Goal: Entertainment & Leisure: Consume media (video, audio)

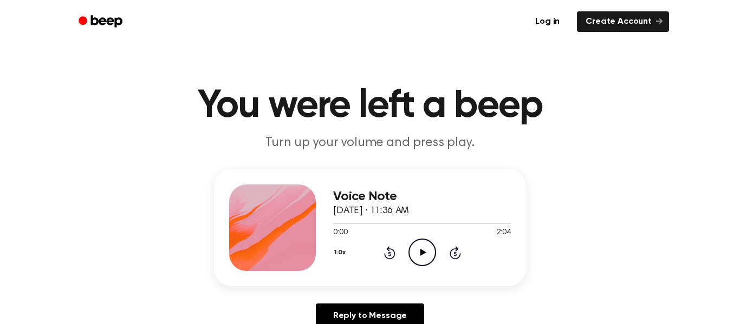
click at [420, 246] on icon "Play Audio" at bounding box center [422, 253] width 28 height 28
click at [384, 249] on icon "Rewind 5 seconds" at bounding box center [389, 253] width 12 height 14
click at [395, 250] on div "1.0x Rewind 5 seconds Pause Audio Skip 5 seconds" at bounding box center [422, 253] width 178 height 28
click at [434, 249] on icon "Pause Audio" at bounding box center [422, 253] width 28 height 28
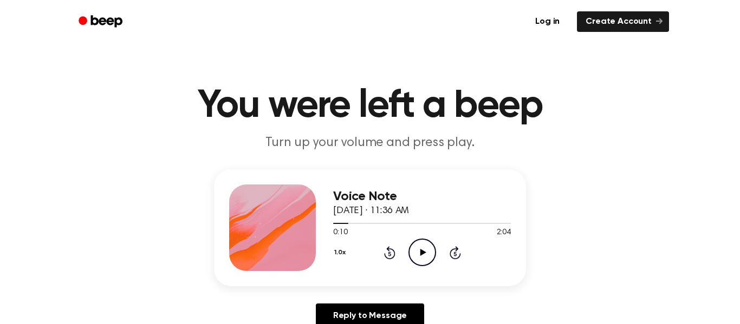
click at [429, 248] on icon "Play Audio" at bounding box center [422, 253] width 28 height 28
click at [415, 255] on icon "Pause Audio" at bounding box center [422, 253] width 28 height 28
click at [415, 255] on icon "Play Audio" at bounding box center [422, 253] width 28 height 28
click at [415, 255] on icon "Pause Audio" at bounding box center [422, 253] width 28 height 28
click at [389, 252] on icon at bounding box center [389, 254] width 3 height 4
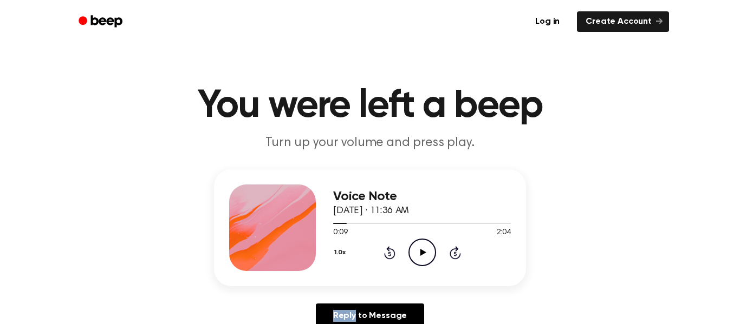
click at [390, 252] on icon at bounding box center [389, 254] width 3 height 4
click at [412, 246] on icon "Play Audio" at bounding box center [422, 253] width 28 height 28
click at [413, 250] on icon "Pause Audio" at bounding box center [422, 253] width 28 height 28
click at [413, 250] on icon "Play Audio" at bounding box center [422, 253] width 28 height 28
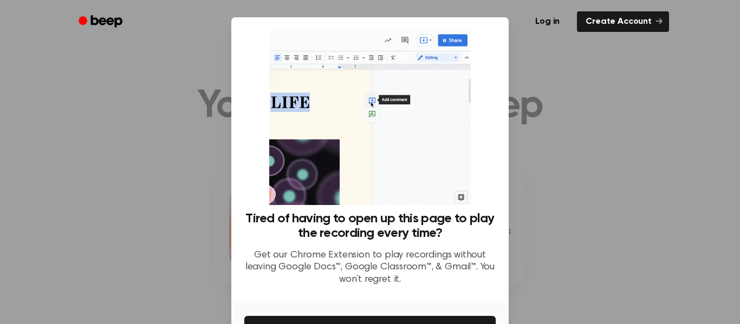
drag, startPoint x: 704, startPoint y: 155, endPoint x: 724, endPoint y: 244, distance: 90.5
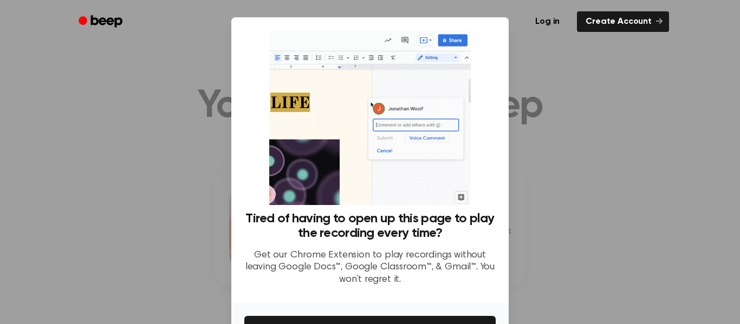
click at [724, 244] on div at bounding box center [370, 162] width 740 height 324
drag, startPoint x: 585, startPoint y: 222, endPoint x: 584, endPoint y: 186, distance: 35.8
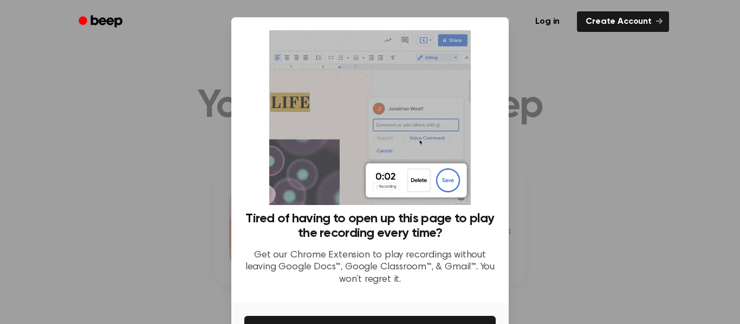
click at [584, 186] on div at bounding box center [370, 162] width 740 height 324
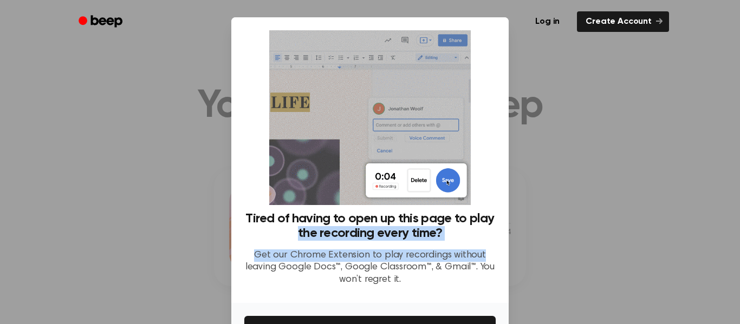
drag, startPoint x: 494, startPoint y: 256, endPoint x: 503, endPoint y: 194, distance: 62.9
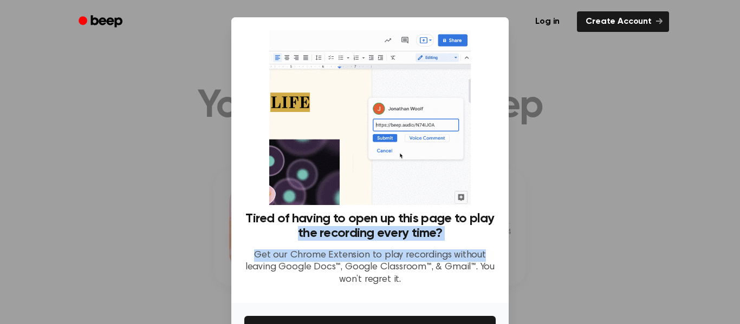
click at [503, 194] on div "Tired of having to open up this page to play the recording every time? Get our …" at bounding box center [369, 160] width 277 height 286
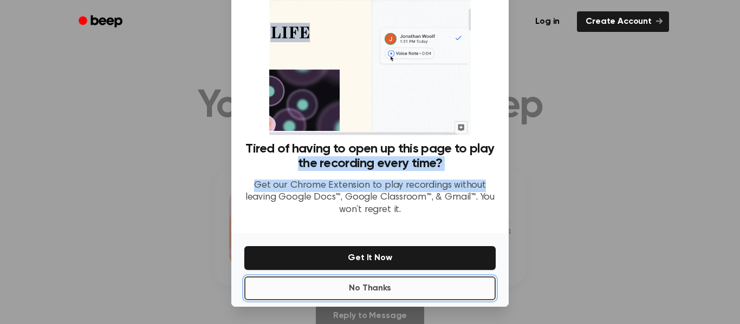
click at [366, 291] on button "No Thanks" at bounding box center [369, 289] width 251 height 24
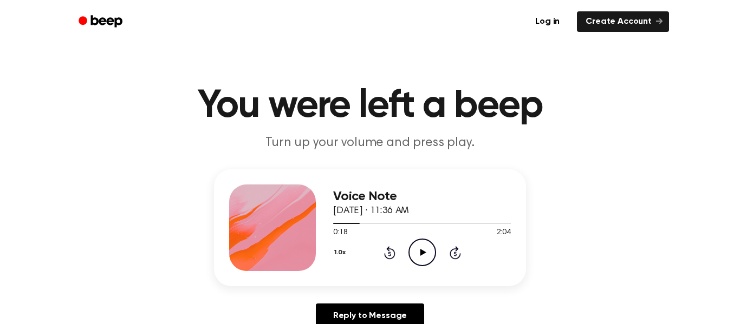
click at [426, 247] on icon "Play Audio" at bounding box center [422, 253] width 28 height 28
click at [425, 248] on icon "Pause Audio" at bounding box center [422, 253] width 28 height 28
click at [390, 251] on icon "Rewind 5 seconds" at bounding box center [389, 253] width 12 height 14
click at [419, 255] on icon "Play Audio" at bounding box center [422, 253] width 28 height 28
click at [419, 255] on icon "Pause Audio" at bounding box center [422, 253] width 28 height 28
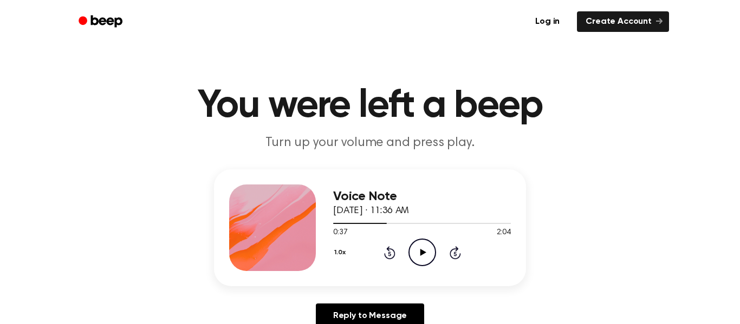
click at [419, 255] on icon "Play Audio" at bounding box center [422, 253] width 28 height 28
click at [413, 257] on icon "Pause Audio" at bounding box center [422, 253] width 28 height 28
click at [388, 252] on icon "Rewind 5 seconds" at bounding box center [389, 253] width 12 height 14
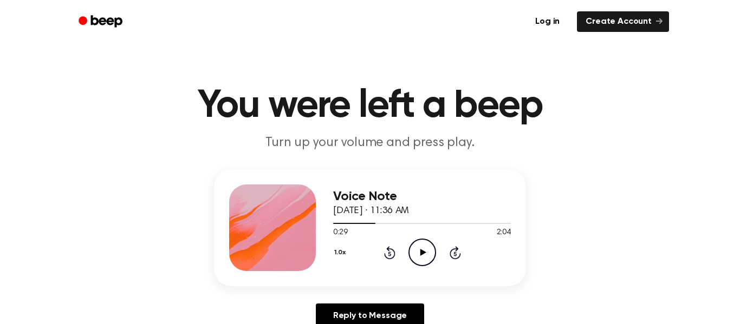
click at [388, 252] on icon "Rewind 5 seconds" at bounding box center [389, 253] width 12 height 14
click at [418, 254] on icon "Play Audio" at bounding box center [422, 253] width 28 height 28
click at [392, 252] on icon "Rewind 5 seconds" at bounding box center [389, 253] width 12 height 14
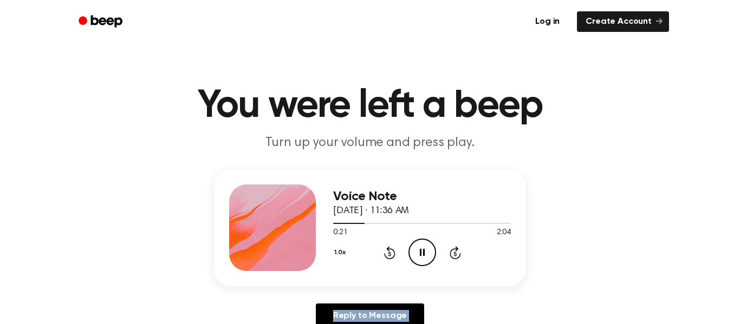
click at [392, 252] on icon "Rewind 5 seconds" at bounding box center [389, 253] width 12 height 14
click at [412, 252] on icon "Pause Audio" at bounding box center [422, 253] width 28 height 28
click at [420, 252] on icon "Play Audio" at bounding box center [422, 253] width 28 height 28
click at [420, 252] on icon at bounding box center [422, 252] width 5 height 7
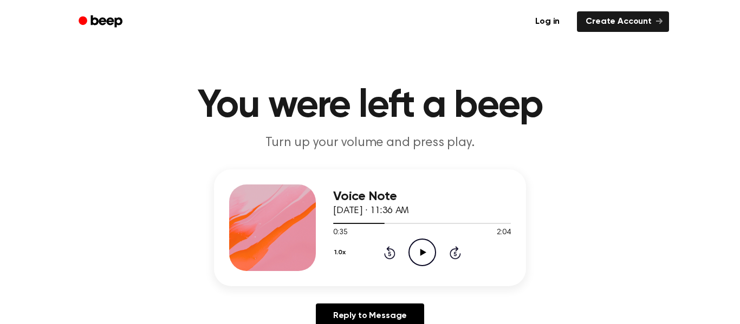
click at [392, 250] on icon at bounding box center [389, 252] width 11 height 13
click at [421, 250] on icon at bounding box center [423, 252] width 6 height 7
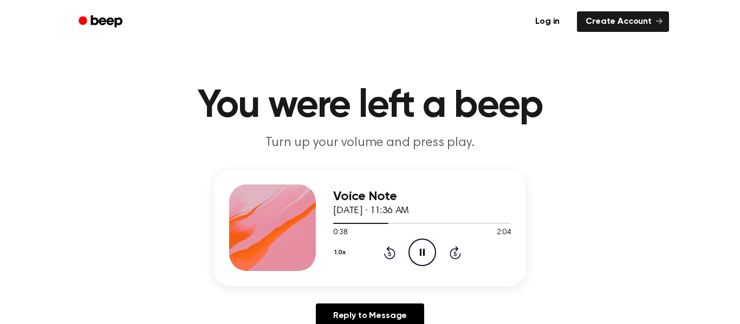
click at [421, 250] on icon at bounding box center [422, 252] width 5 height 7
click at [421, 250] on icon at bounding box center [423, 252] width 6 height 7
click at [421, 250] on icon at bounding box center [422, 252] width 5 height 7
click at [388, 246] on icon "Rewind 5 seconds" at bounding box center [389, 253] width 12 height 14
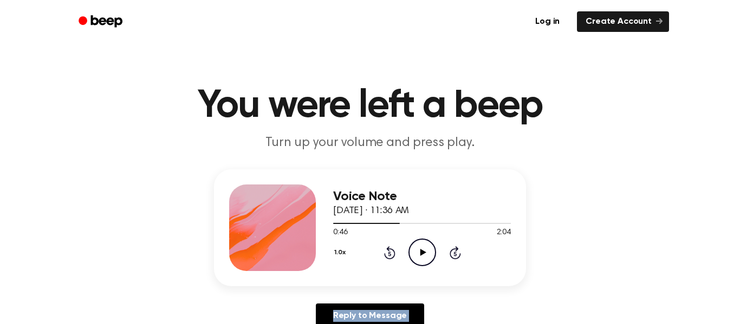
click at [388, 246] on icon "Rewind 5 seconds" at bounding box center [389, 253] width 12 height 14
click at [416, 249] on icon "Play Audio" at bounding box center [422, 253] width 28 height 28
click at [416, 249] on icon "Pause Audio" at bounding box center [422, 253] width 28 height 28
click at [368, 259] on div "1.0x Rewind 5 seconds Play Audio Skip 5 seconds" at bounding box center [422, 253] width 178 height 28
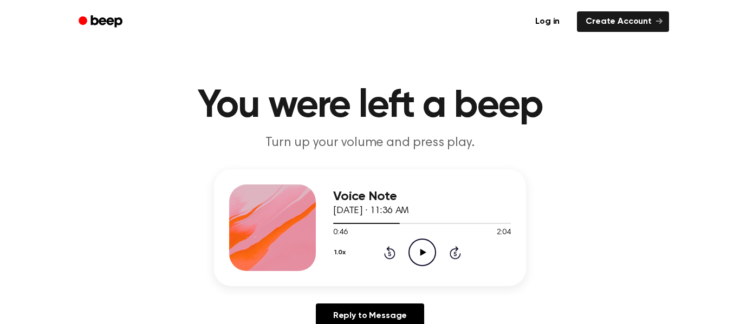
click at [437, 255] on div "1.0x Rewind 5 seconds Play Audio Skip 5 seconds" at bounding box center [422, 253] width 178 height 28
click at [427, 252] on icon "Play Audio" at bounding box center [422, 253] width 28 height 28
click at [427, 252] on icon "Pause Audio" at bounding box center [422, 253] width 28 height 28
click at [389, 254] on icon "Rewind 5 seconds" at bounding box center [389, 253] width 12 height 14
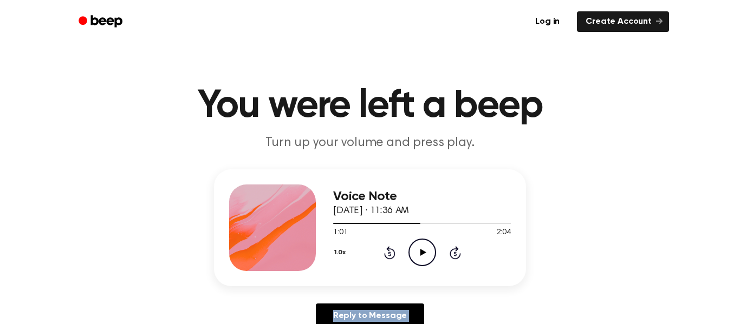
click at [389, 254] on icon "Rewind 5 seconds" at bounding box center [389, 253] width 12 height 14
click at [412, 254] on icon "Play Audio" at bounding box center [422, 253] width 28 height 28
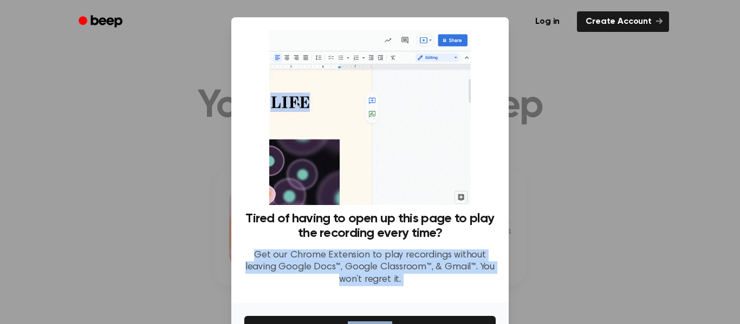
drag, startPoint x: 497, startPoint y: 304, endPoint x: 501, endPoint y: 226, distance: 78.6
click at [501, 226] on div "Tired of having to open up this page to play the recording every time? Get our …" at bounding box center [369, 197] width 277 height 360
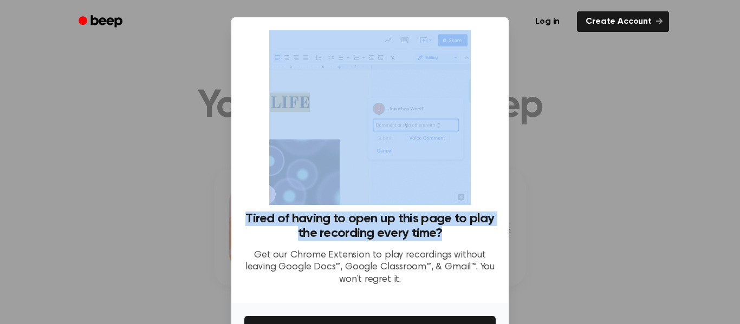
drag, startPoint x: 497, startPoint y: 177, endPoint x: 496, endPoint y: 236, distance: 59.6
click at [496, 236] on div "Tired of having to open up this page to play the recording every time? Get our …" at bounding box center [369, 160] width 277 height 286
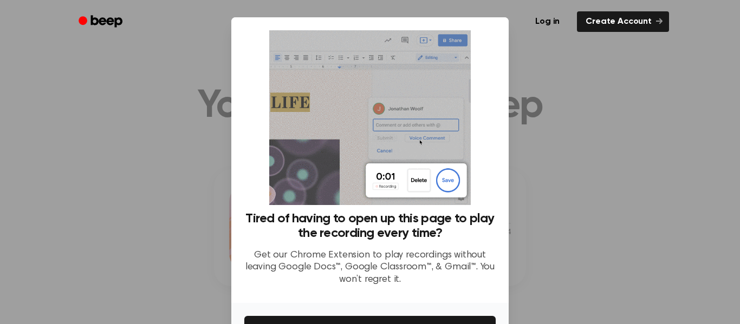
click at [607, 298] on div at bounding box center [370, 162] width 740 height 324
drag, startPoint x: 507, startPoint y: 321, endPoint x: 502, endPoint y: 290, distance: 31.4
click at [502, 290] on div "Tired of having to open up this page to play the recording every time? Get our …" at bounding box center [369, 197] width 277 height 360
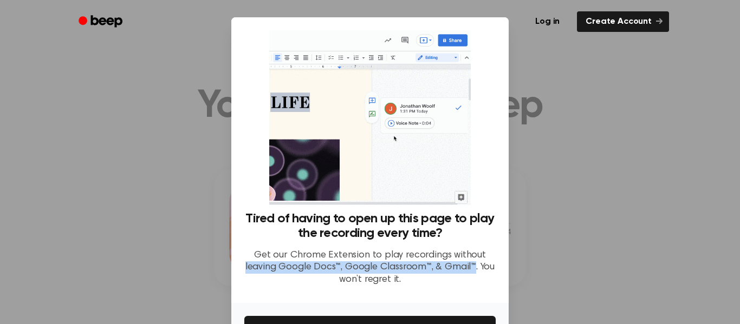
drag, startPoint x: 474, startPoint y: 268, endPoint x: 480, endPoint y: 250, distance: 18.8
click at [480, 250] on p "Get our Chrome Extension to play recordings without leaving Google Docs™, Googl…" at bounding box center [369, 268] width 251 height 37
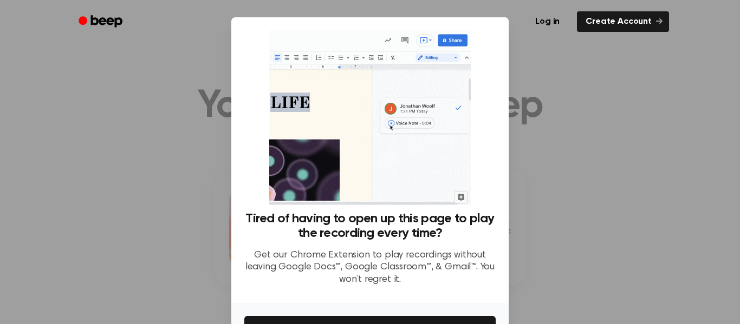
click at [518, 259] on div at bounding box center [370, 162] width 740 height 324
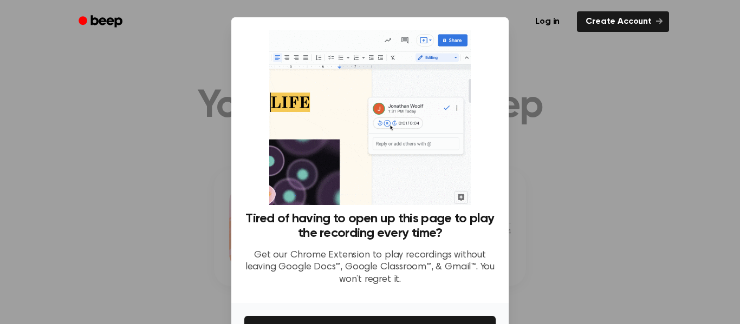
drag, startPoint x: 516, startPoint y: 259, endPoint x: 561, endPoint y: 44, distance: 219.5
click at [561, 44] on div at bounding box center [370, 162] width 740 height 324
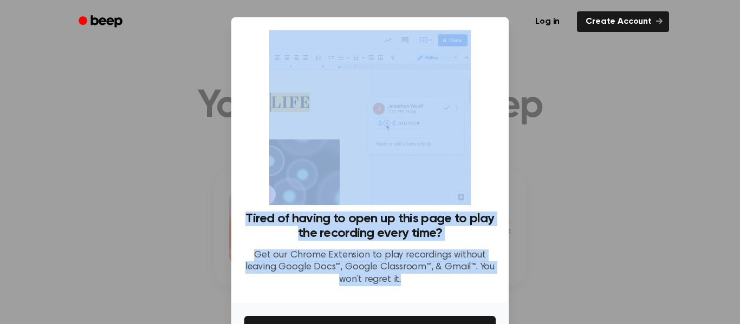
drag, startPoint x: 578, startPoint y: 127, endPoint x: 406, endPoint y: 276, distance: 227.3
click at [406, 276] on div "​ Tired of having to open up this page to play the recording every time? Get ou…" at bounding box center [370, 197] width 740 height 394
click at [249, 293] on div "Tired of having to open up this page to play the recording every time? Get our …" at bounding box center [369, 253] width 251 height 83
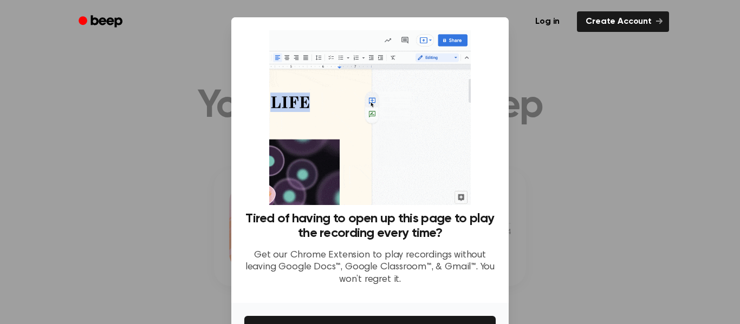
click at [544, 218] on div at bounding box center [370, 162] width 740 height 324
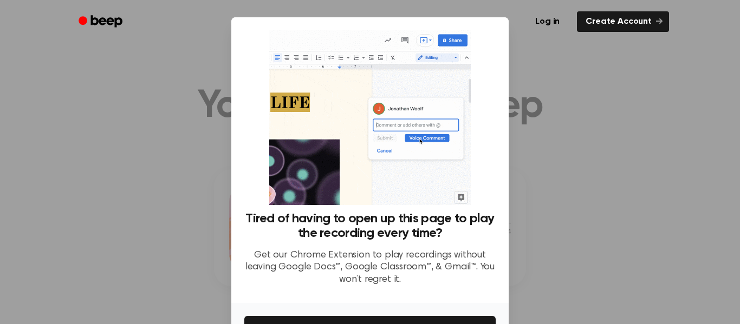
click at [543, 216] on div at bounding box center [370, 162] width 740 height 324
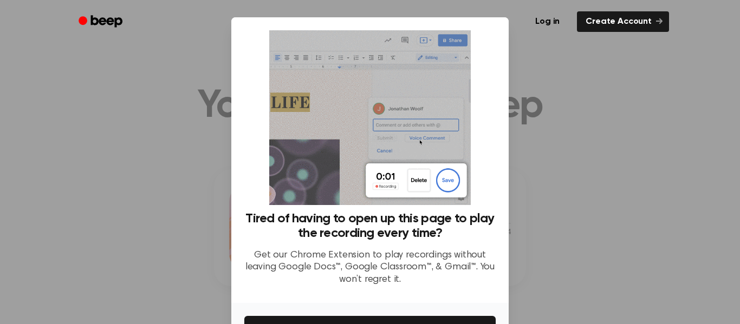
click at [485, 201] on div "Tired of having to open up this page to play the recording every time? Get our …" at bounding box center [369, 162] width 251 height 264
click at [401, 302] on div "Tired of having to open up this page to play the recording every time? Get our …" at bounding box center [369, 160] width 277 height 286
click at [383, 275] on p "Get our Chrome Extension to play recordings without leaving Google Docs™, Googl…" at bounding box center [369, 268] width 251 height 37
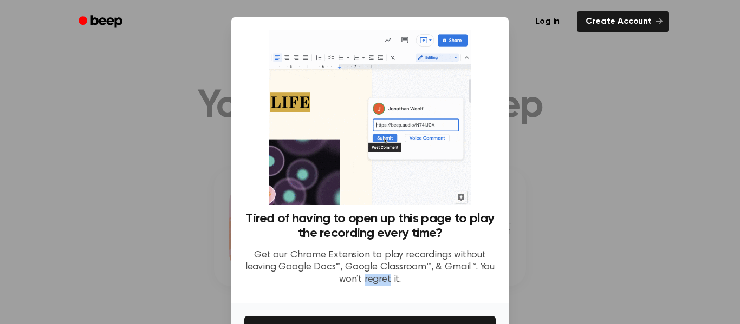
click at [383, 274] on p "Get our Chrome Extension to play recordings without leaving Google Docs™, Googl…" at bounding box center [369, 268] width 251 height 37
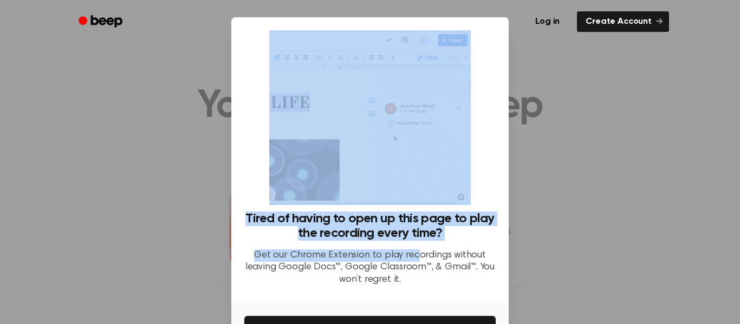
drag, startPoint x: 417, startPoint y: 255, endPoint x: 738, endPoint y: 178, distance: 330.2
click at [738, 178] on div "​ Tired of having to open up this page to play the recording every time? Get ou…" at bounding box center [370, 197] width 740 height 394
click at [535, 260] on div at bounding box center [370, 162] width 740 height 324
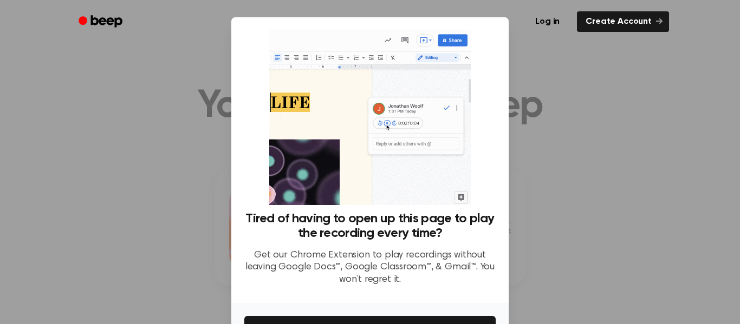
click at [565, 220] on div at bounding box center [370, 162] width 740 height 324
click at [524, 230] on div at bounding box center [370, 162] width 740 height 324
click at [525, 230] on div at bounding box center [370, 162] width 740 height 324
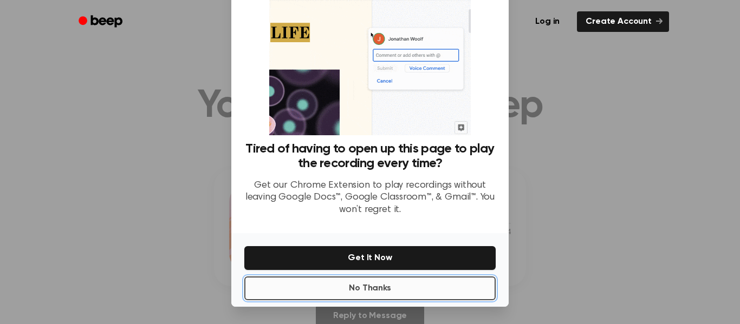
click at [399, 288] on button "No Thanks" at bounding box center [369, 289] width 251 height 24
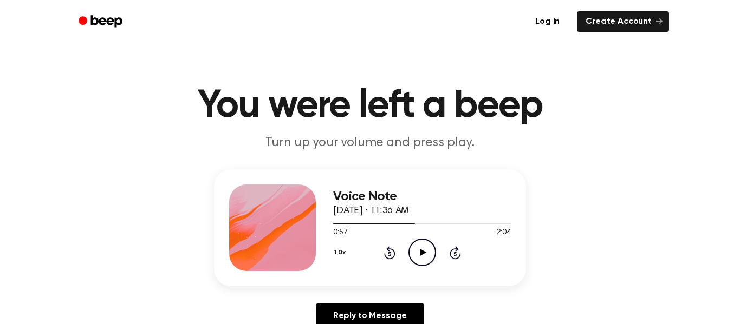
click at [389, 246] on icon at bounding box center [389, 252] width 11 height 13
click at [389, 252] on icon "Rewind 5 seconds" at bounding box center [389, 253] width 12 height 14
click at [415, 251] on icon "Play Audio" at bounding box center [422, 253] width 28 height 28
click at [415, 250] on icon "Pause Audio" at bounding box center [422, 253] width 28 height 28
click at [428, 255] on icon "Play Audio" at bounding box center [422, 253] width 28 height 28
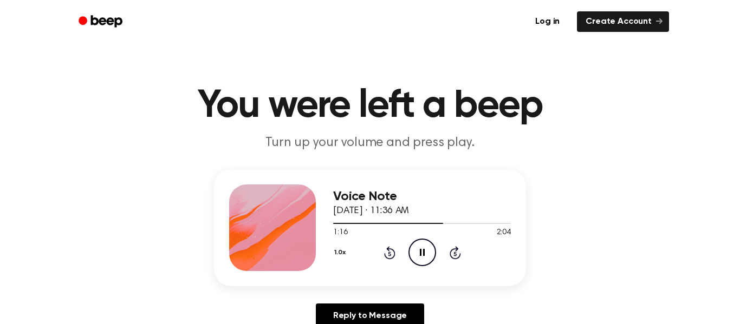
click at [428, 255] on icon "Pause Audio" at bounding box center [422, 253] width 28 height 28
click at [393, 255] on icon "Rewind 5 seconds" at bounding box center [389, 253] width 12 height 14
click at [412, 257] on icon "Play Audio" at bounding box center [422, 253] width 28 height 28
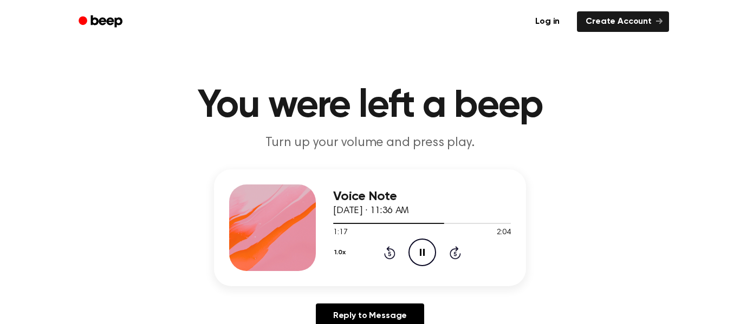
click at [419, 252] on icon "Pause Audio" at bounding box center [422, 253] width 28 height 28
click at [424, 249] on icon "Play Audio" at bounding box center [422, 253] width 28 height 28
click at [454, 253] on icon "Skip 5 seconds" at bounding box center [455, 253] width 12 height 14
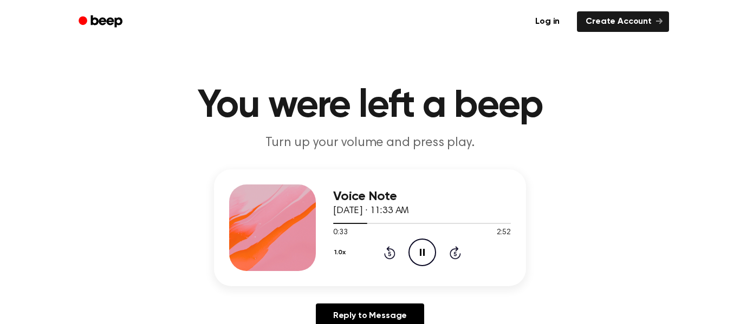
click at [450, 248] on icon "Skip 5 seconds" at bounding box center [455, 253] width 12 height 14
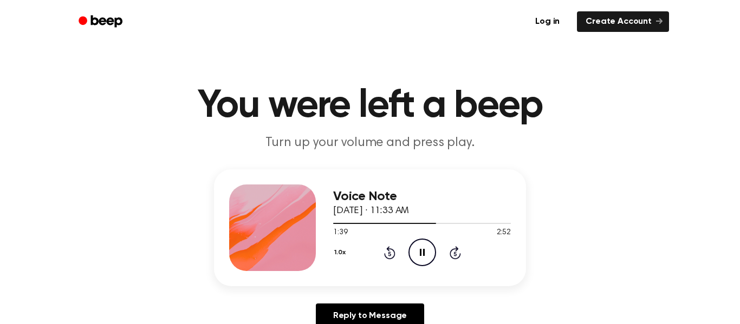
click at [422, 259] on icon "Pause Audio" at bounding box center [422, 253] width 28 height 28
click at [422, 259] on icon "Play Audio" at bounding box center [422, 253] width 28 height 28
click at [422, 259] on icon "Pause Audio" at bounding box center [422, 253] width 28 height 28
click at [455, 248] on icon at bounding box center [455, 252] width 11 height 13
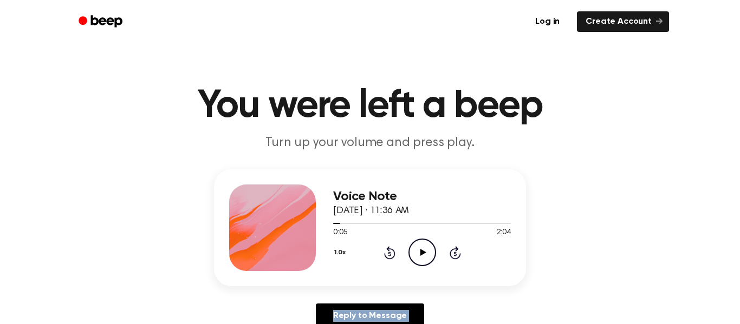
click at [455, 248] on icon at bounding box center [455, 252] width 11 height 13
click at [420, 245] on icon "Play Audio" at bounding box center [422, 253] width 28 height 28
click at [466, 252] on div "1.0x Rewind 5 seconds Pause Audio Skip 5 seconds" at bounding box center [422, 253] width 178 height 28
click at [454, 250] on icon at bounding box center [455, 252] width 11 height 13
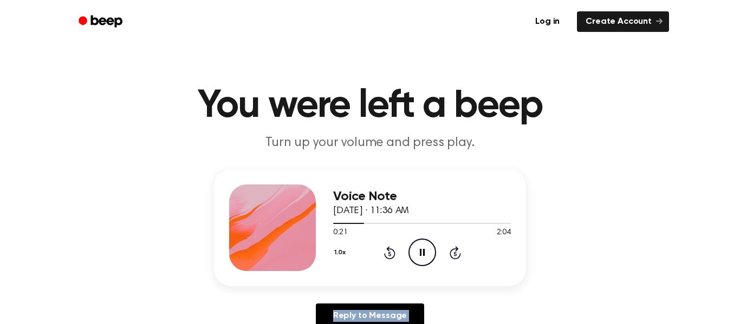
click at [454, 250] on icon at bounding box center [455, 252] width 11 height 13
click at [450, 250] on icon "Skip 5 seconds" at bounding box center [455, 253] width 12 height 14
click at [450, 252] on icon at bounding box center [455, 252] width 11 height 13
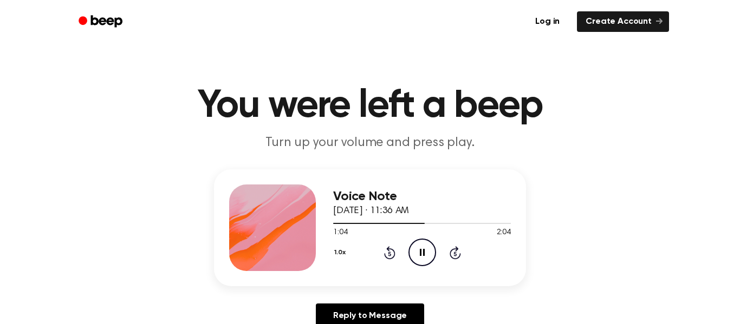
click at [457, 252] on icon "Skip 5 seconds" at bounding box center [455, 253] width 12 height 14
click at [393, 248] on icon "Rewind 5 seconds" at bounding box center [389, 253] width 12 height 14
click at [425, 251] on icon "Pause Audio" at bounding box center [422, 253] width 28 height 28
click at [425, 251] on icon "Play Audio" at bounding box center [422, 253] width 28 height 28
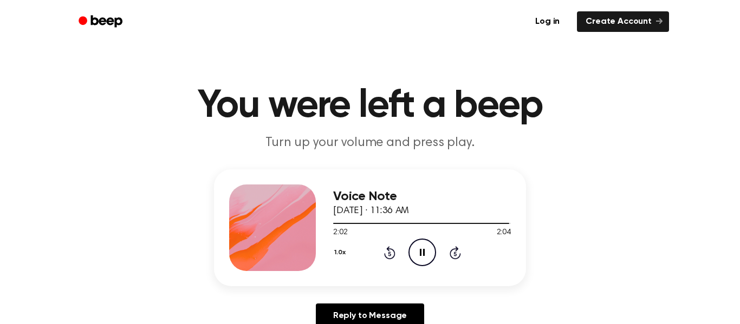
click at [423, 249] on icon at bounding box center [422, 252] width 5 height 7
click at [388, 251] on icon at bounding box center [389, 252] width 11 height 13
click at [394, 251] on icon "Rewind 5 seconds" at bounding box center [389, 253] width 12 height 14
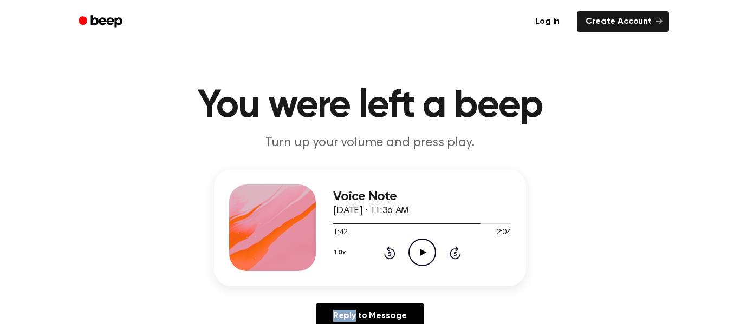
click at [394, 251] on icon "Rewind 5 seconds" at bounding box center [389, 253] width 12 height 14
click at [424, 252] on icon at bounding box center [423, 252] width 6 height 7
click at [383, 249] on icon "Rewind 5 seconds" at bounding box center [389, 253] width 12 height 14
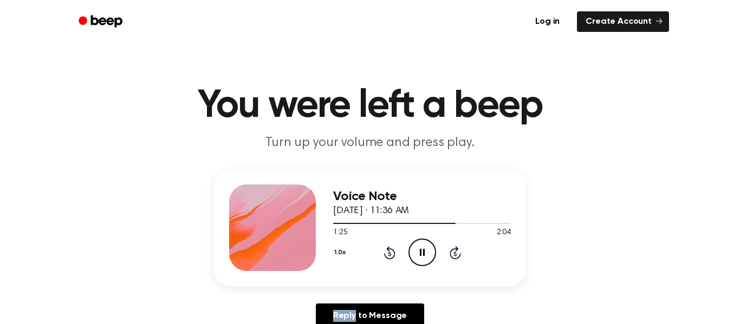
click at [383, 249] on icon "Rewind 5 seconds" at bounding box center [389, 253] width 12 height 14
click at [454, 253] on icon "Skip 5 seconds" at bounding box center [455, 253] width 12 height 14
click at [430, 248] on icon "Play Audio" at bounding box center [422, 253] width 28 height 28
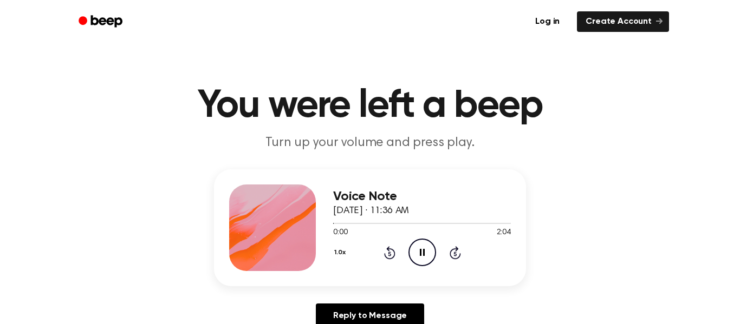
click at [430, 248] on icon "Pause Audio" at bounding box center [422, 253] width 28 height 28
click at [427, 261] on icon "Play Audio" at bounding box center [422, 253] width 28 height 28
click at [425, 263] on icon "Pause Audio" at bounding box center [422, 253] width 28 height 28
click at [380, 252] on div "1.0x Rewind 5 seconds Play Audio Skip 5 seconds" at bounding box center [422, 253] width 178 height 28
click at [381, 249] on div "1.0x Rewind 5 seconds Play Audio Skip 5 seconds" at bounding box center [422, 253] width 178 height 28
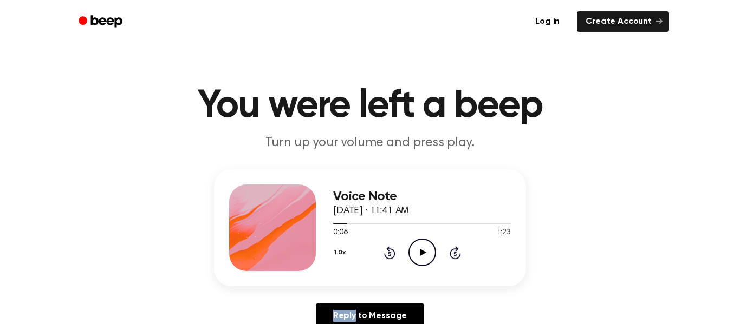
click at [382, 250] on div "1.0x Rewind 5 seconds Play Audio Skip 5 seconds" at bounding box center [422, 253] width 178 height 28
click at [387, 254] on icon "Rewind 5 seconds" at bounding box center [389, 253] width 12 height 14
click at [407, 251] on div "1.0x Rewind 5 seconds Play Audio Skip 5 seconds" at bounding box center [422, 253] width 178 height 28
click at [417, 256] on icon "Play Audio" at bounding box center [422, 253] width 28 height 28
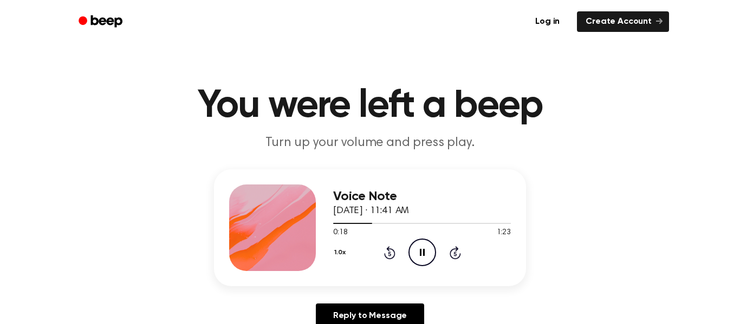
click at [417, 256] on icon "Pause Audio" at bounding box center [422, 253] width 28 height 28
click at [417, 256] on icon "Play Audio" at bounding box center [422, 253] width 28 height 28
click at [417, 256] on icon "Pause Audio" at bounding box center [422, 253] width 28 height 28
click at [417, 256] on icon "Play Audio" at bounding box center [422, 253] width 28 height 28
click at [417, 256] on icon "Pause Audio" at bounding box center [422, 253] width 28 height 28
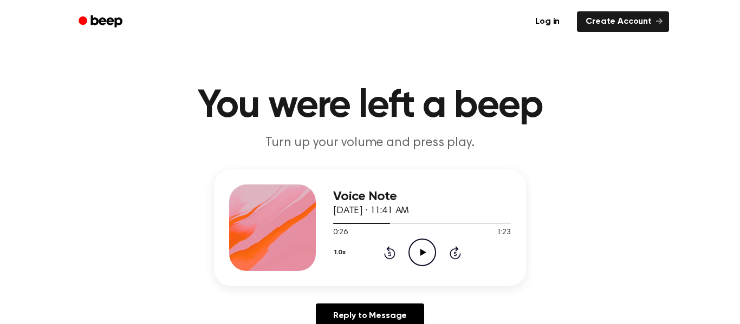
click at [417, 256] on icon "Play Audio" at bounding box center [422, 253] width 28 height 28
click at [417, 256] on icon "Pause Audio" at bounding box center [422, 253] width 28 height 28
click at [417, 256] on icon "Play Audio" at bounding box center [422, 253] width 28 height 28
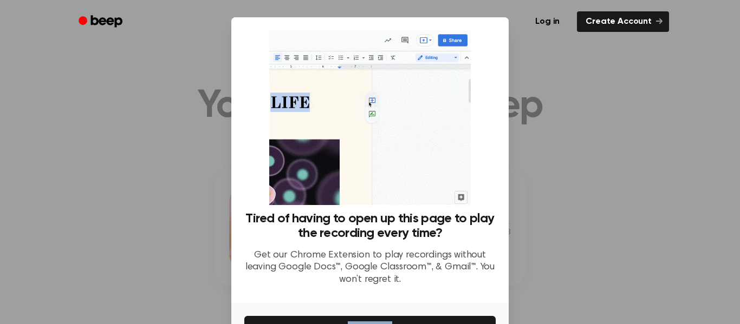
drag, startPoint x: 469, startPoint y: 311, endPoint x: 475, endPoint y: 278, distance: 34.1
click at [475, 278] on div "Tired of having to open up this page to play the recording every time? Get our …" at bounding box center [369, 197] width 277 height 360
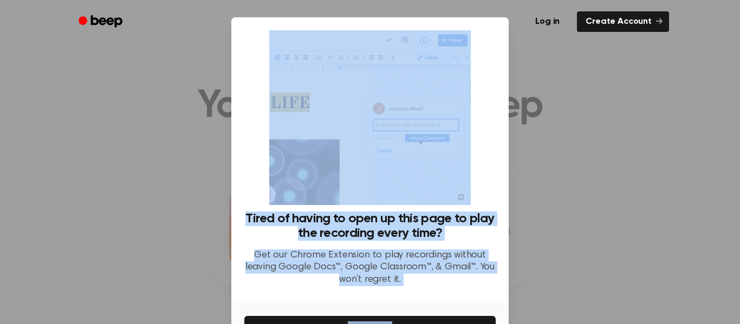
scroll to position [15, 0]
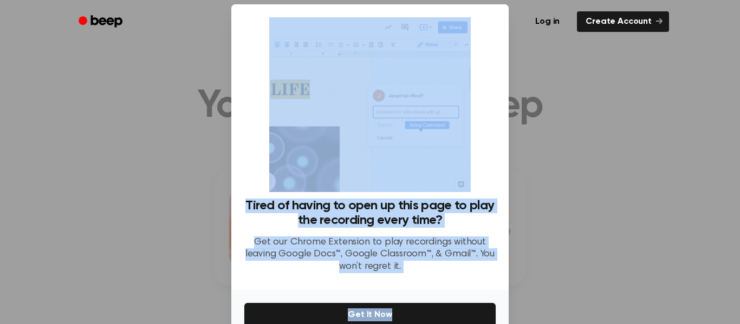
drag, startPoint x: 509, startPoint y: 284, endPoint x: 500, endPoint y: 315, distance: 31.4
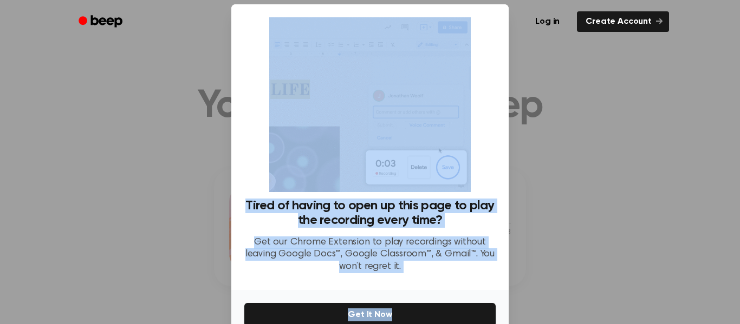
click at [500, 315] on div "​ Tired of having to open up this page to play the recording every time? Get ou…" at bounding box center [370, 184] width 740 height 394
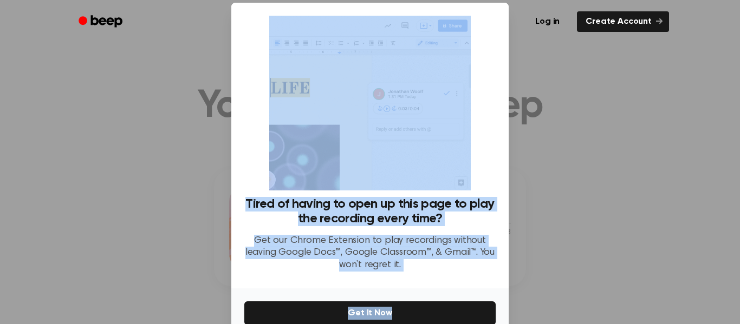
click at [505, 273] on div "Tired of having to open up this page to play the recording every time? Get our …" at bounding box center [369, 146] width 277 height 286
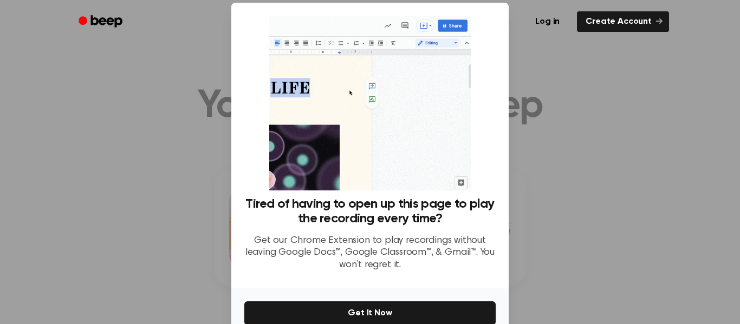
click at [505, 273] on div "Tired of having to open up this page to play the recording every time? Get our …" at bounding box center [369, 146] width 277 height 286
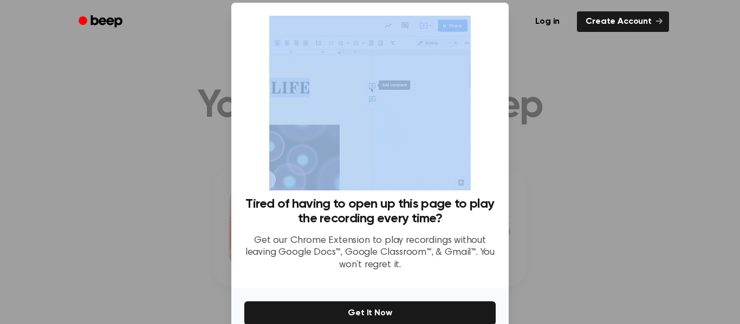
drag, startPoint x: 513, startPoint y: 304, endPoint x: 463, endPoint y: 76, distance: 233.6
click at [463, 76] on div "​ Tired of having to open up this page to play the recording every time? Get ou…" at bounding box center [370, 182] width 740 height 394
click at [739, 116] on div at bounding box center [370, 162] width 740 height 324
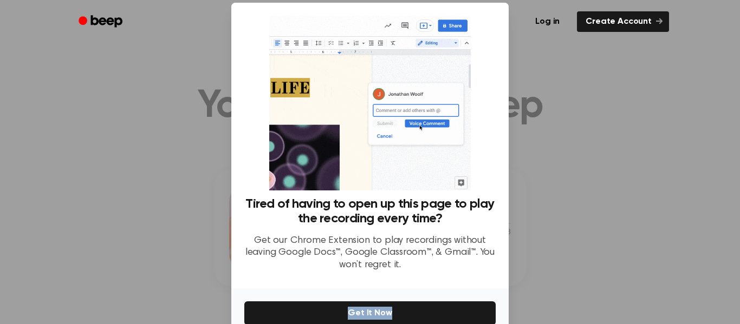
drag, startPoint x: 496, startPoint y: 319, endPoint x: 494, endPoint y: 281, distance: 37.9
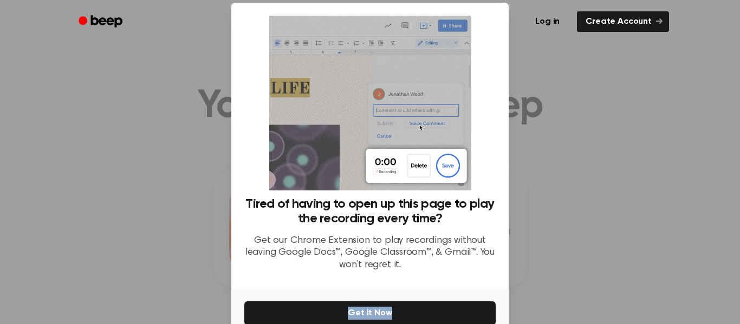
click at [494, 281] on div "Tired of having to open up this page to play the recording every time? Get our …" at bounding box center [369, 183] width 277 height 360
click at [479, 255] on p "Get our Chrome Extension to play recordings without leaving Google Docs™, Googl…" at bounding box center [369, 253] width 251 height 37
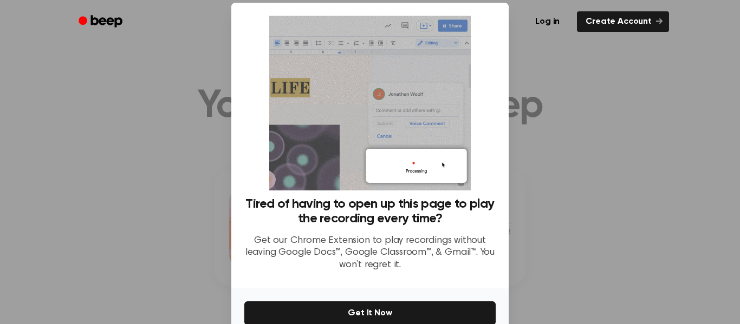
scroll to position [70, 0]
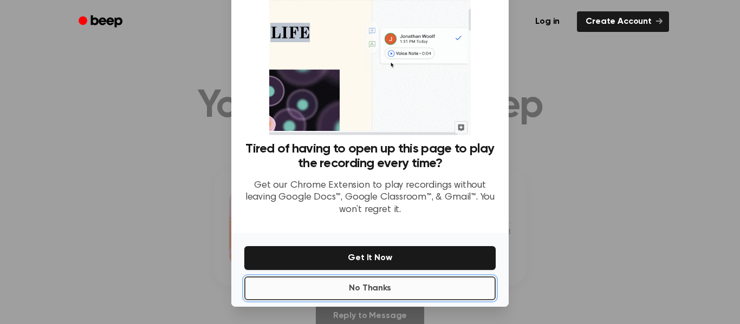
click at [328, 288] on button "No Thanks" at bounding box center [369, 289] width 251 height 24
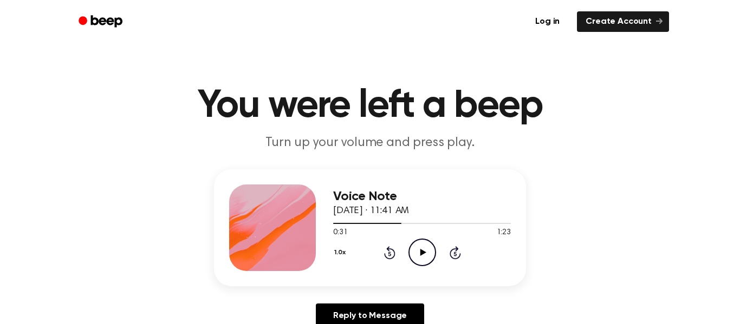
click at [415, 253] on icon "Play Audio" at bounding box center [422, 253] width 28 height 28
click at [415, 253] on icon "Pause Audio" at bounding box center [422, 253] width 28 height 28
click at [395, 249] on div "1.0x Rewind 5 seconds Play Audio Skip 5 seconds" at bounding box center [422, 253] width 178 height 28
click at [388, 252] on icon at bounding box center [389, 254] width 3 height 4
click at [426, 246] on icon "Play Audio" at bounding box center [422, 253] width 28 height 28
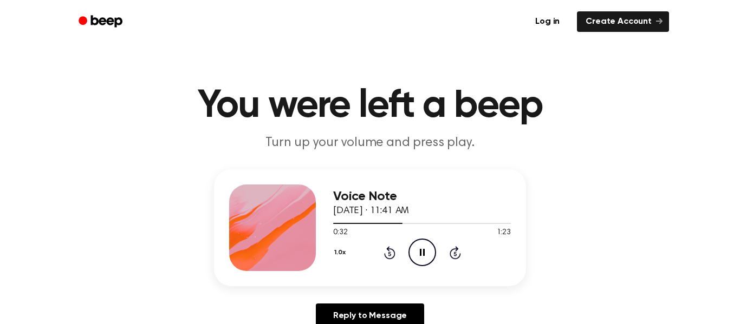
click at [392, 254] on icon "Rewind 5 seconds" at bounding box center [389, 253] width 12 height 14
click at [392, 253] on icon "Rewind 5 seconds" at bounding box center [389, 253] width 12 height 14
click at [409, 251] on circle at bounding box center [422, 252] width 27 height 27
click at [421, 242] on icon "Pause Audio" at bounding box center [422, 253] width 28 height 28
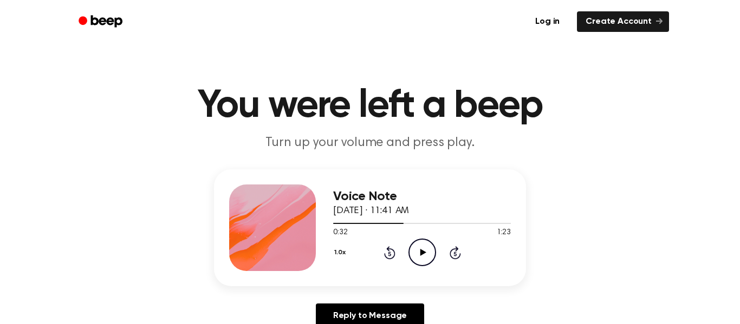
click at [421, 242] on icon "Play Audio" at bounding box center [422, 253] width 28 height 28
click at [391, 248] on icon "Rewind 5 seconds" at bounding box center [389, 253] width 12 height 14
click at [413, 252] on icon "Pause Audio" at bounding box center [422, 253] width 28 height 28
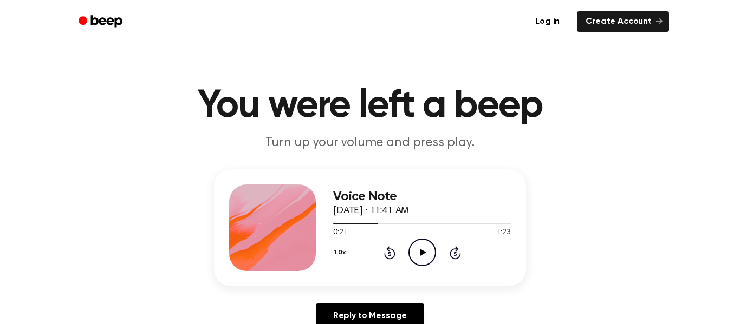
click at [413, 252] on icon "Play Audio" at bounding box center [422, 253] width 28 height 28
click at [413, 252] on icon "Pause Audio" at bounding box center [422, 253] width 28 height 28
click at [413, 252] on icon "Play Audio" at bounding box center [422, 253] width 28 height 28
click at [416, 253] on icon "Pause Audio" at bounding box center [422, 253] width 28 height 28
click at [416, 253] on icon "Play Audio" at bounding box center [422, 253] width 28 height 28
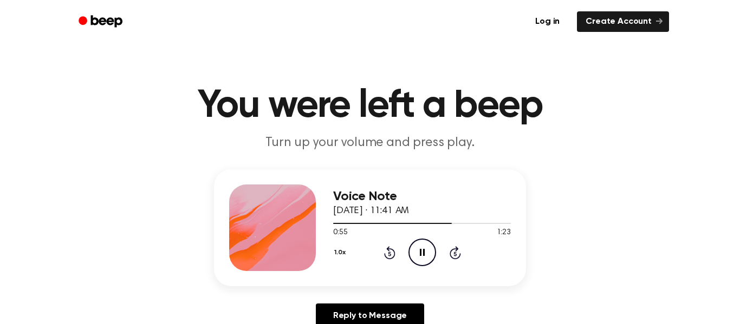
click at [416, 253] on icon "Pause Audio" at bounding box center [422, 253] width 28 height 28
click at [416, 253] on icon "Play Audio" at bounding box center [422, 253] width 28 height 28
click at [416, 253] on icon "Pause Audio" at bounding box center [422, 253] width 28 height 28
